Goal: Information Seeking & Learning: Learn about a topic

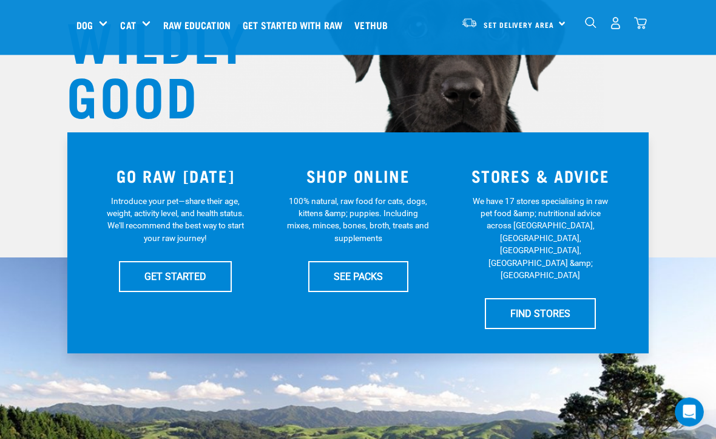
scroll to position [152, 0]
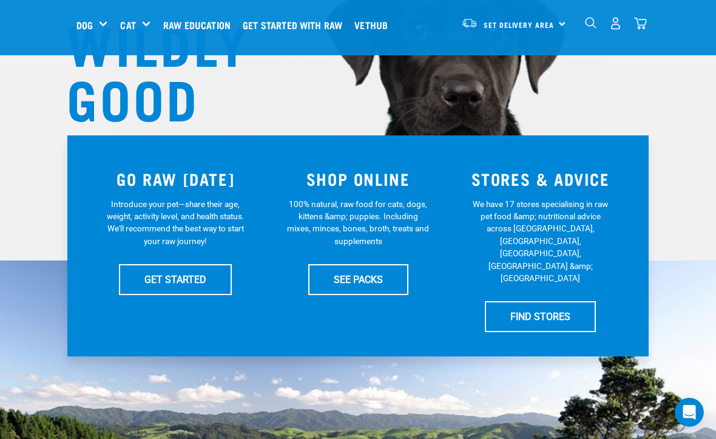
click at [0, 0] on div "Bones" at bounding box center [0, 0] width 0 height 0
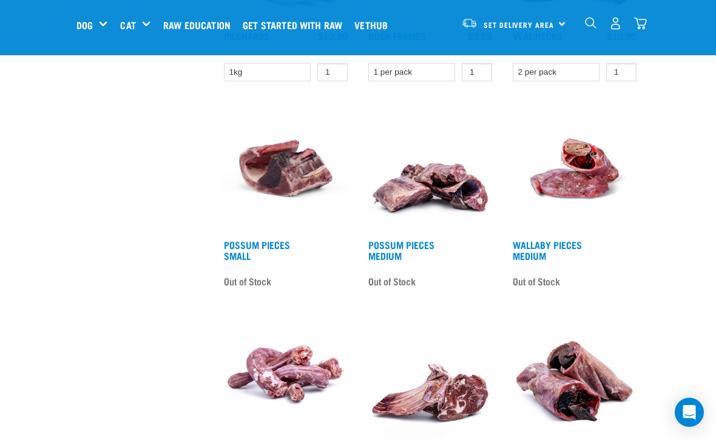
scroll to position [1332, 0]
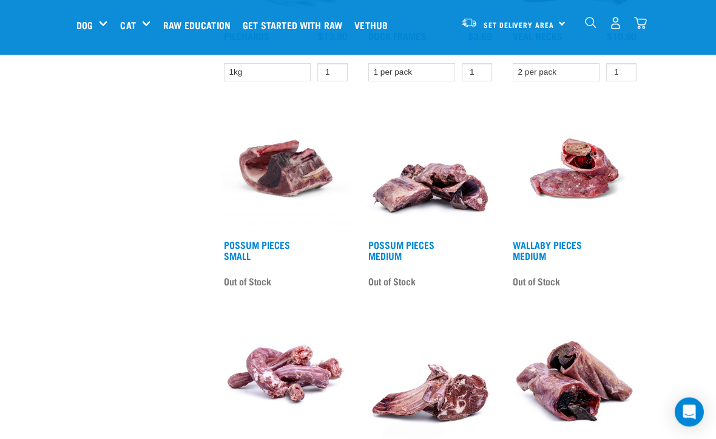
click at [572, 242] on link "Wallaby Pieces Medium" at bounding box center [547, 250] width 69 height 16
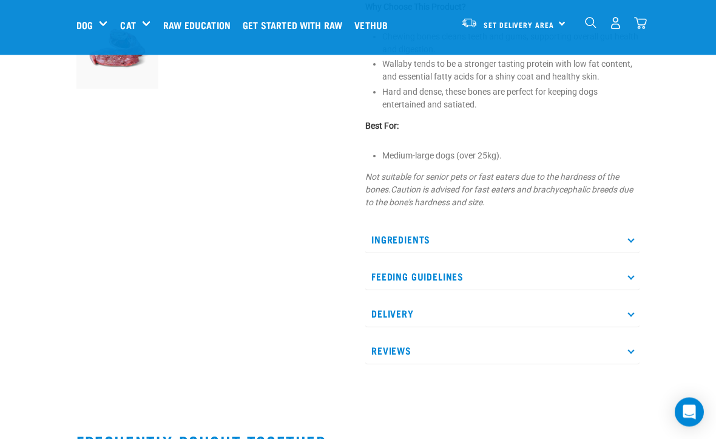
click at [631, 269] on p "Feeding Guidelines" at bounding box center [502, 276] width 274 height 27
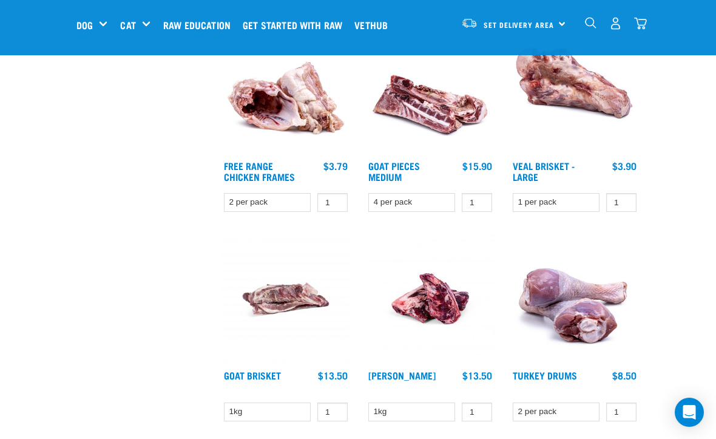
scroll to position [784, 0]
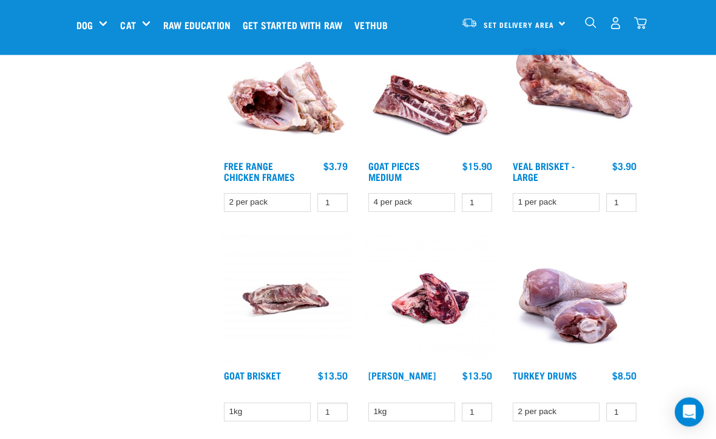
click at [555, 163] on link "Veal Brisket - Large" at bounding box center [544, 171] width 62 height 16
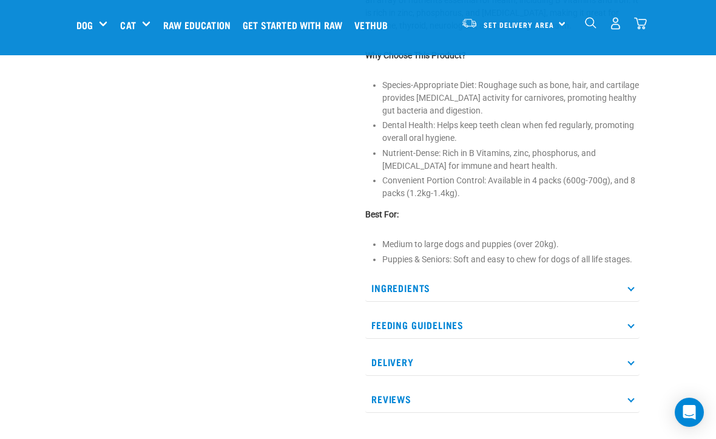
scroll to position [484, 0]
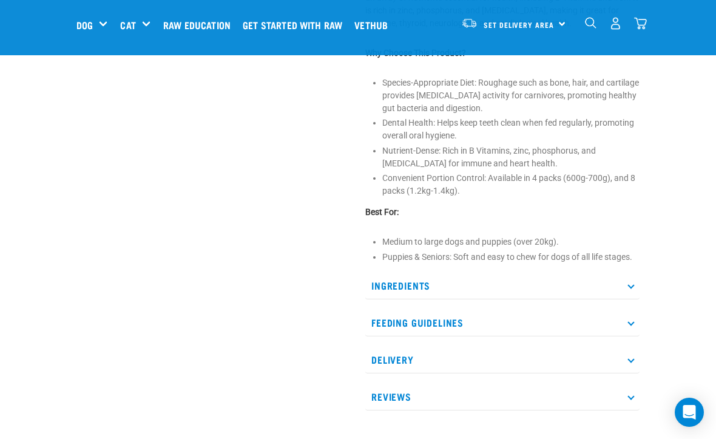
click at [631, 288] on p "Ingredients" at bounding box center [502, 285] width 274 height 27
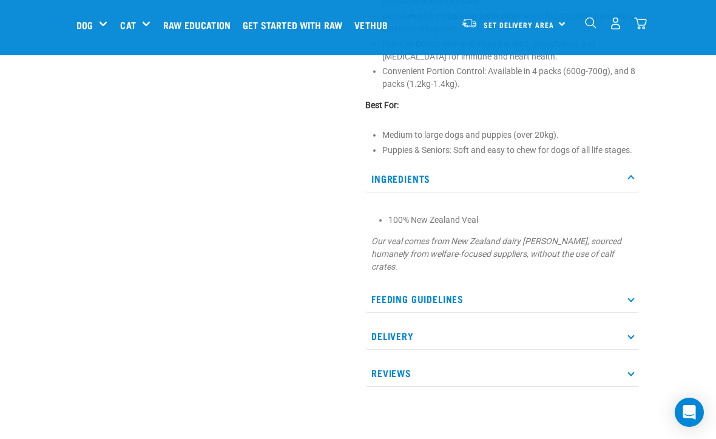
scroll to position [601, 0]
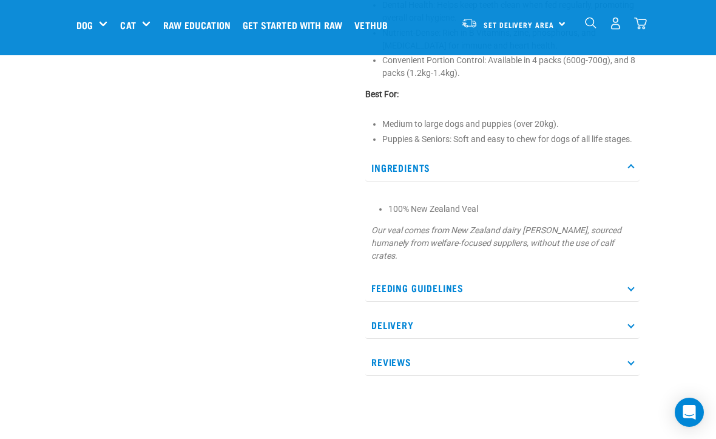
click at [630, 285] on icon at bounding box center [631, 287] width 7 height 7
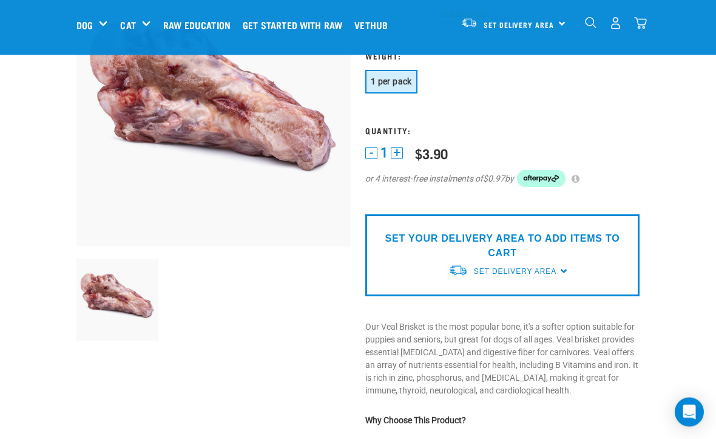
scroll to position [0, 0]
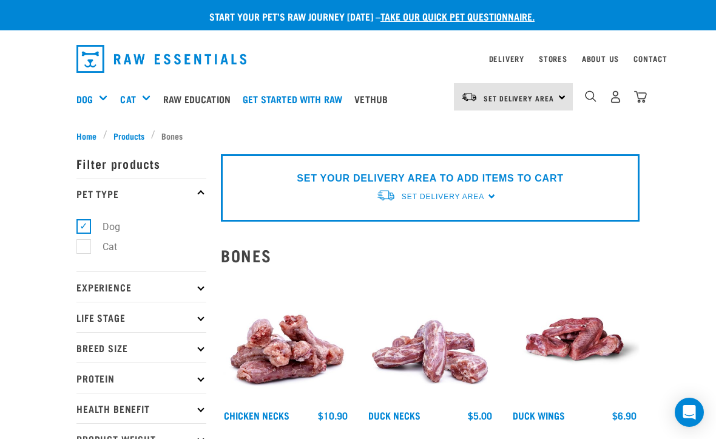
click at [0, 0] on div "Shop All Cat" at bounding box center [0, 0] width 0 height 0
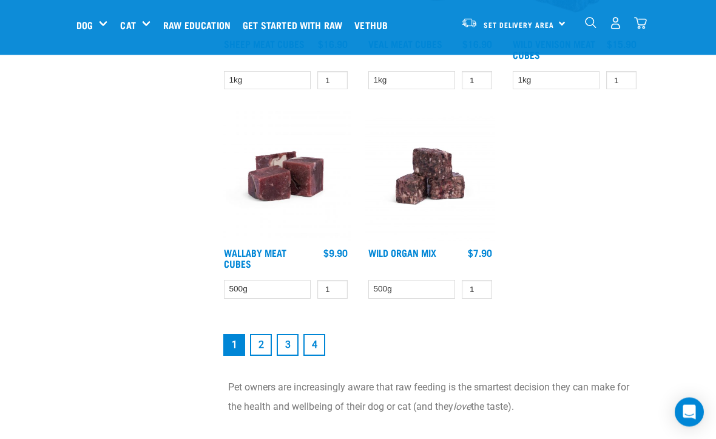
scroll to position [2246, 0]
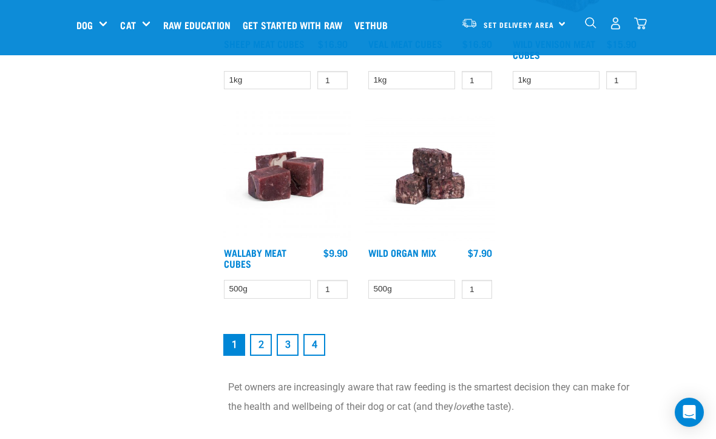
click at [262, 347] on link "2" at bounding box center [261, 345] width 22 height 22
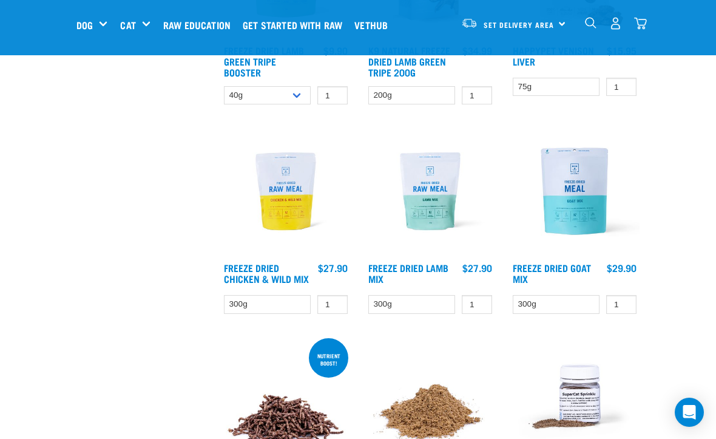
scroll to position [1762, 0]
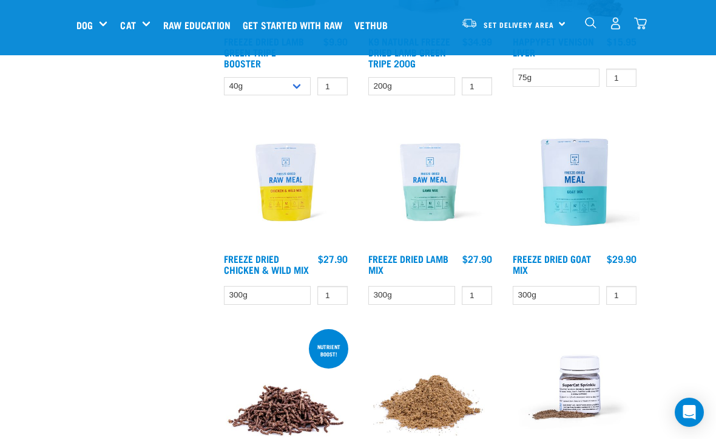
click at [359, 152] on div "Freeze Dried Lamb Mix 1 0 100" at bounding box center [430, 214] width 144 height 209
click at [446, 330] on div "Powermix 1 0 100 0 0" at bounding box center [430, 423] width 144 height 209
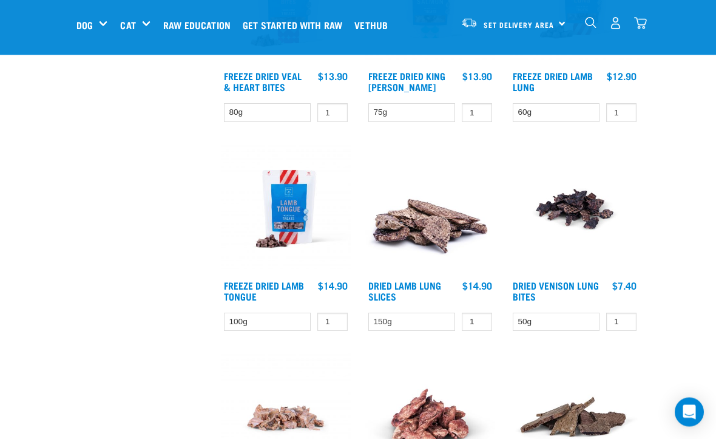
scroll to position [1091, 0]
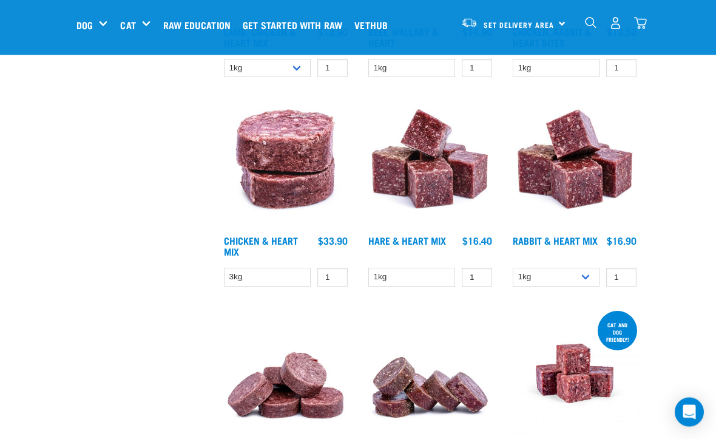
scroll to position [785, 0]
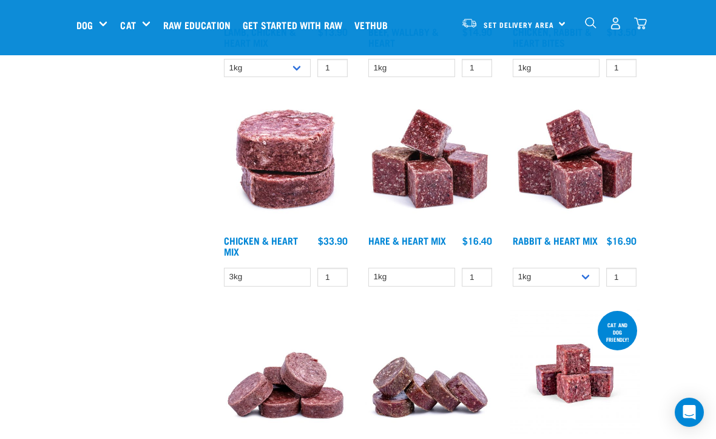
click at [297, 237] on link "Chicken & Heart Mix" at bounding box center [261, 245] width 74 height 16
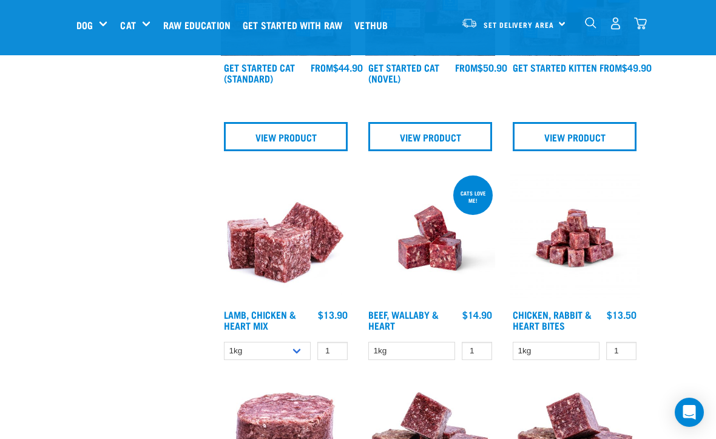
scroll to position [502, 0]
click at [425, 300] on img at bounding box center [430, 239] width 130 height 130
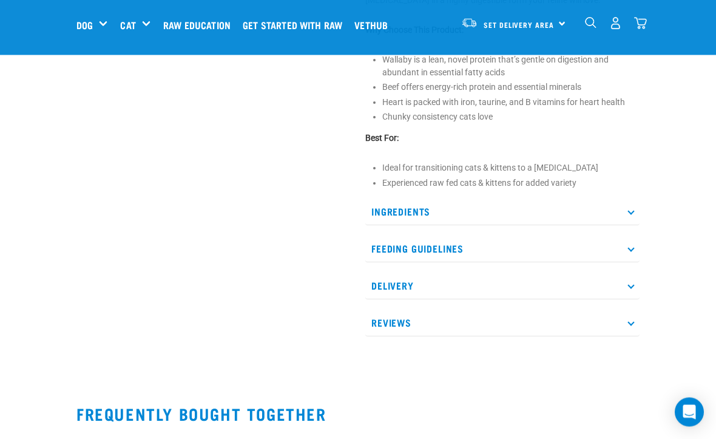
scroll to position [493, 0]
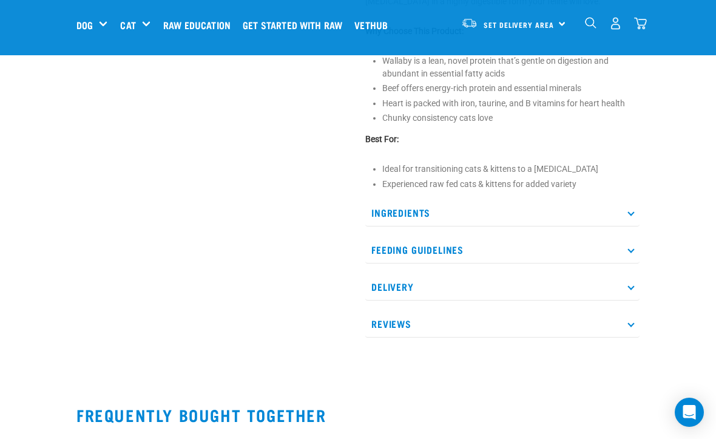
click at [633, 248] on icon at bounding box center [631, 249] width 7 height 7
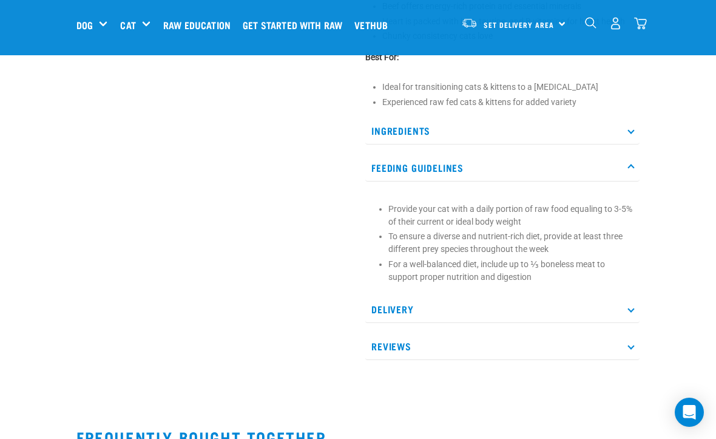
scroll to position [591, 0]
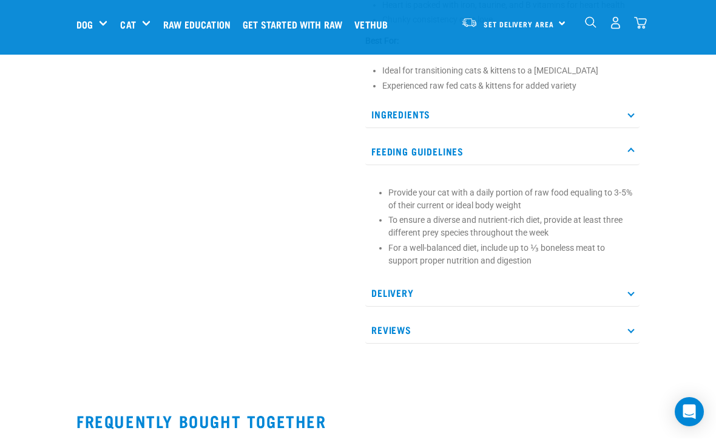
click at [625, 294] on p "Delivery" at bounding box center [502, 293] width 274 height 27
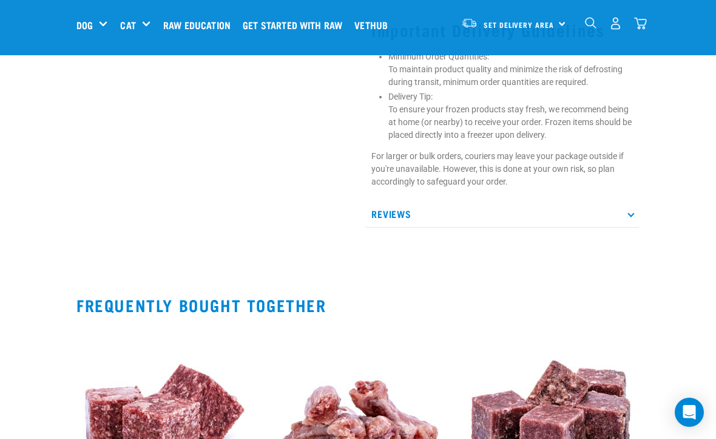
scroll to position [1210, 0]
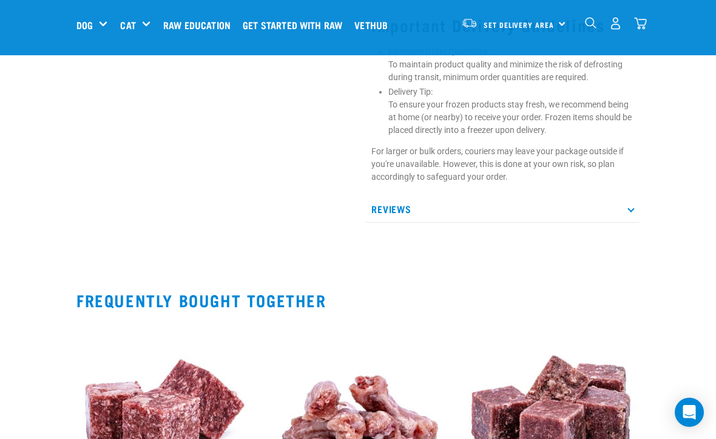
click at [637, 195] on p "Reviews" at bounding box center [502, 208] width 274 height 27
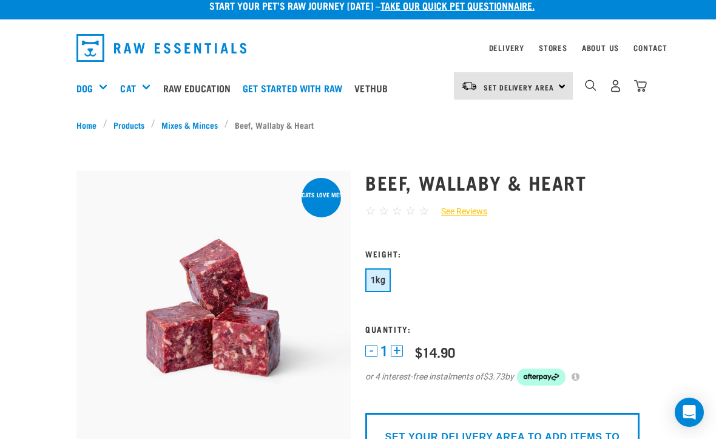
scroll to position [0, 0]
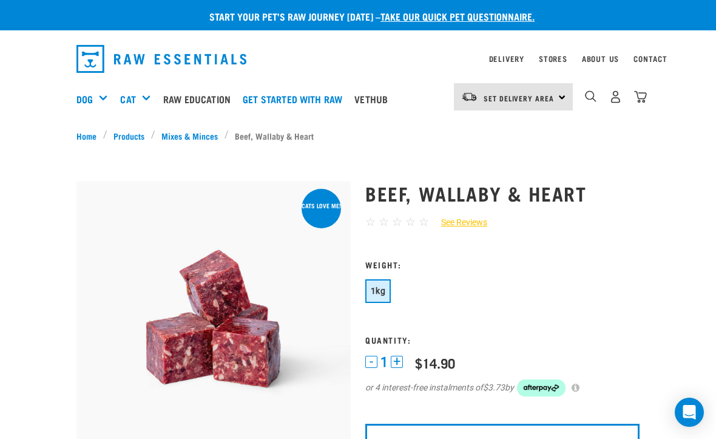
click at [0, 0] on h5 "Shop All Cat" at bounding box center [0, 0] width 0 height 0
